Goal: Task Accomplishment & Management: Manage account settings

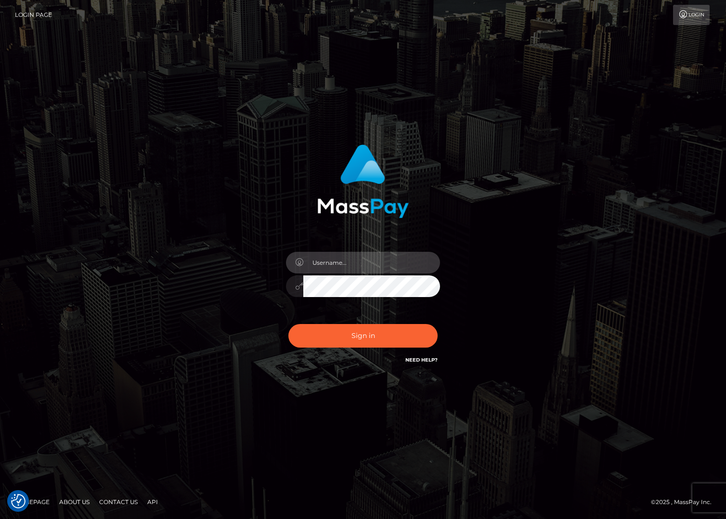
type input "jacka"
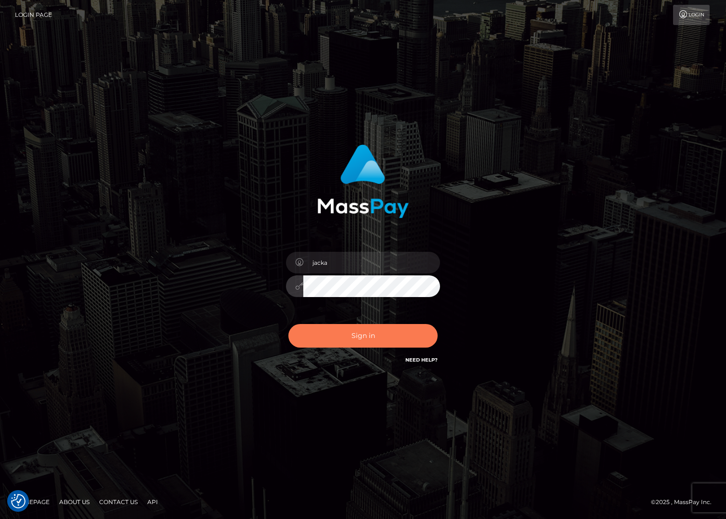
click at [361, 336] on button "Sign in" at bounding box center [362, 336] width 149 height 24
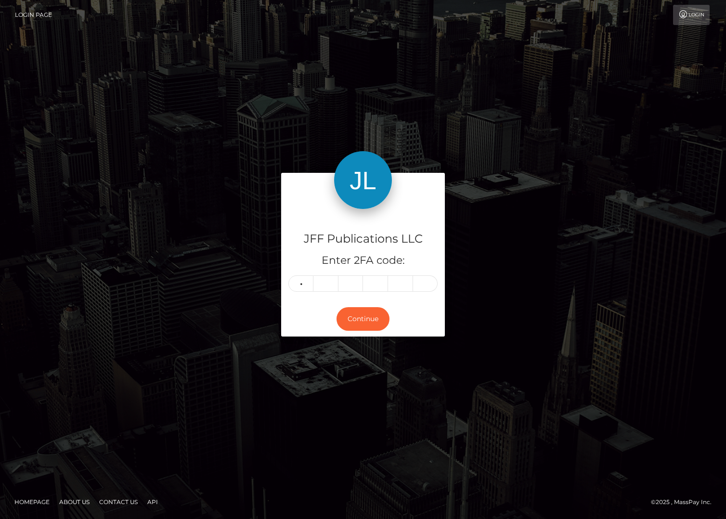
type input "6"
type input "1"
type input "6"
type input "2"
type input "7"
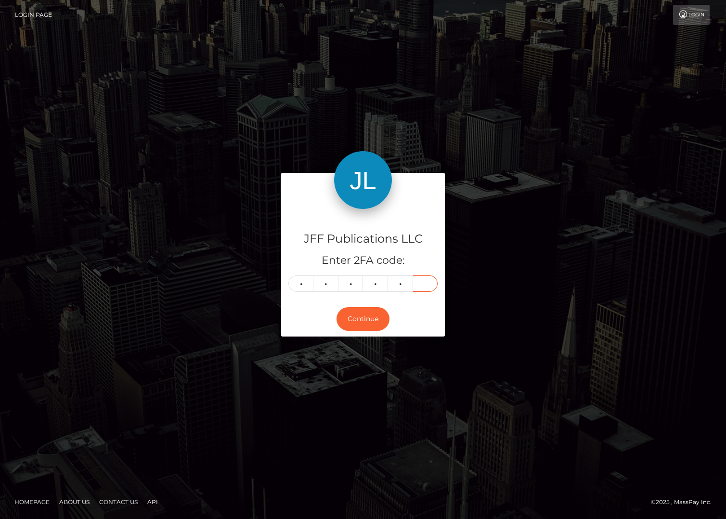
type input "1"
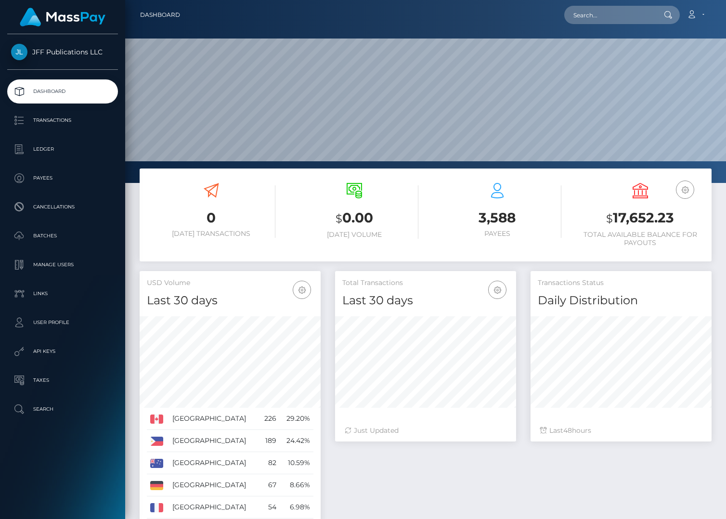
scroll to position [170, 181]
